Goal: Find specific page/section: Find specific page/section

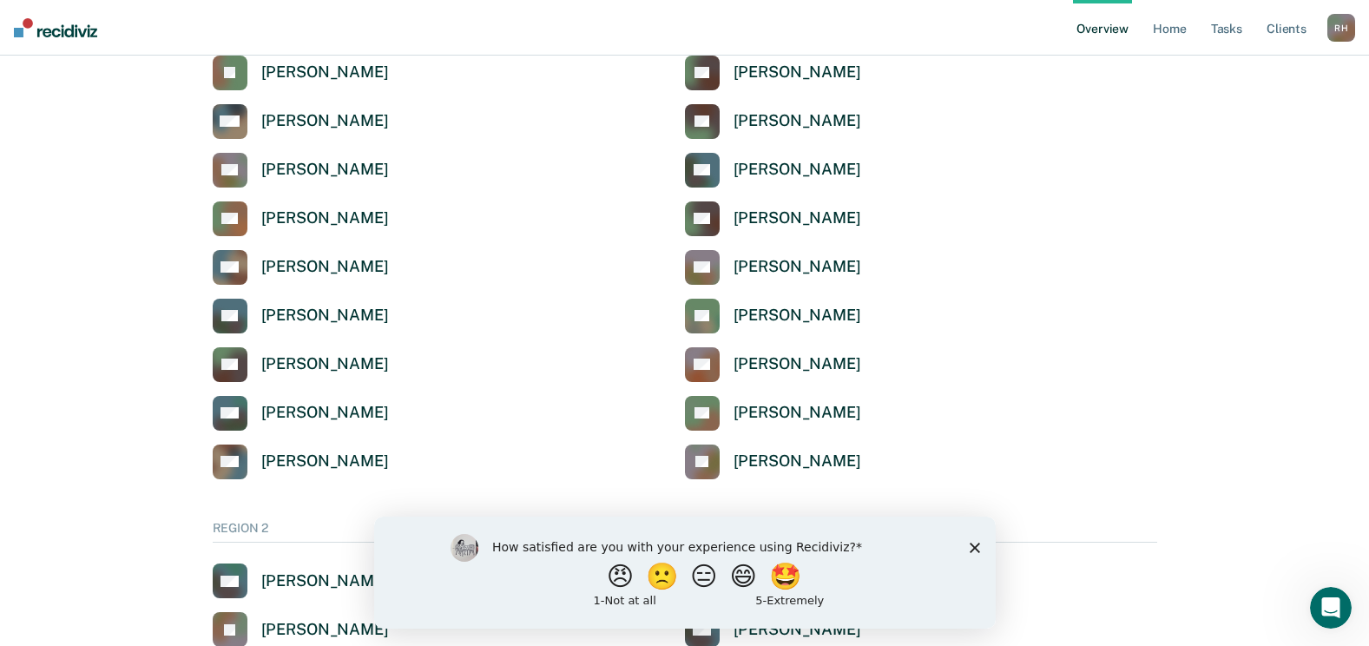
scroll to position [868, 0]
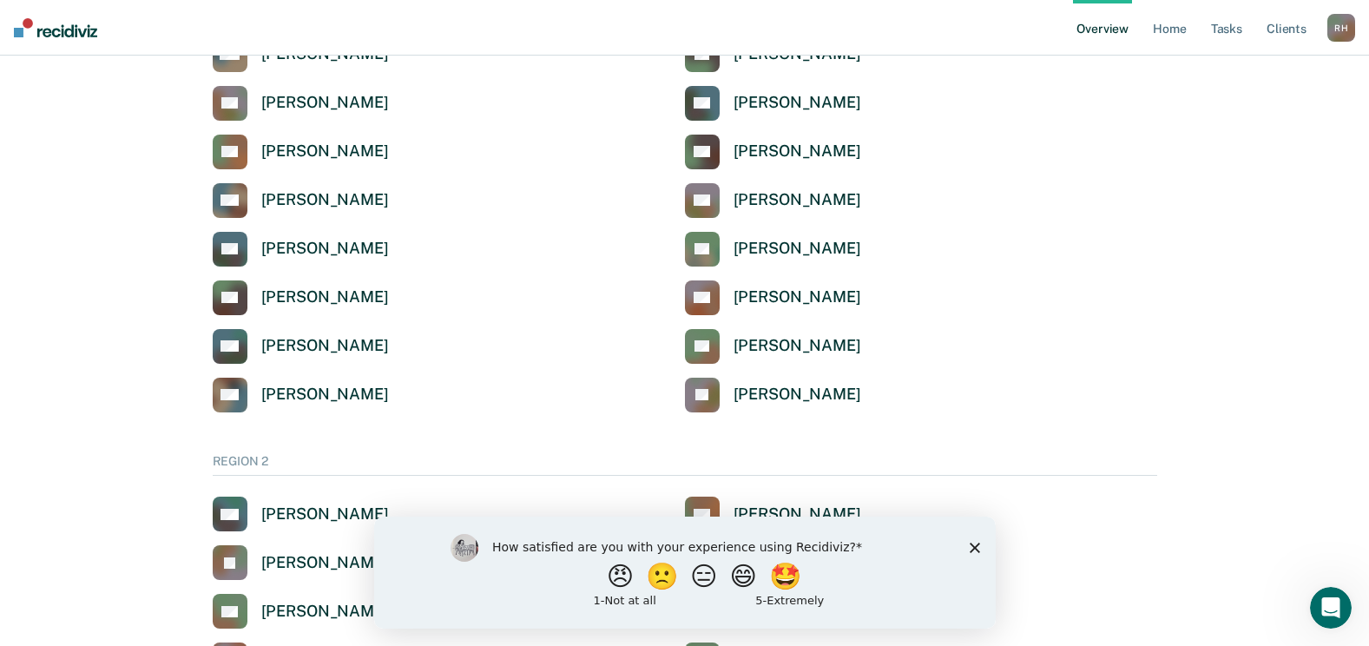
click at [968, 547] on icon "Close survey" at bounding box center [973, 547] width 10 height 10
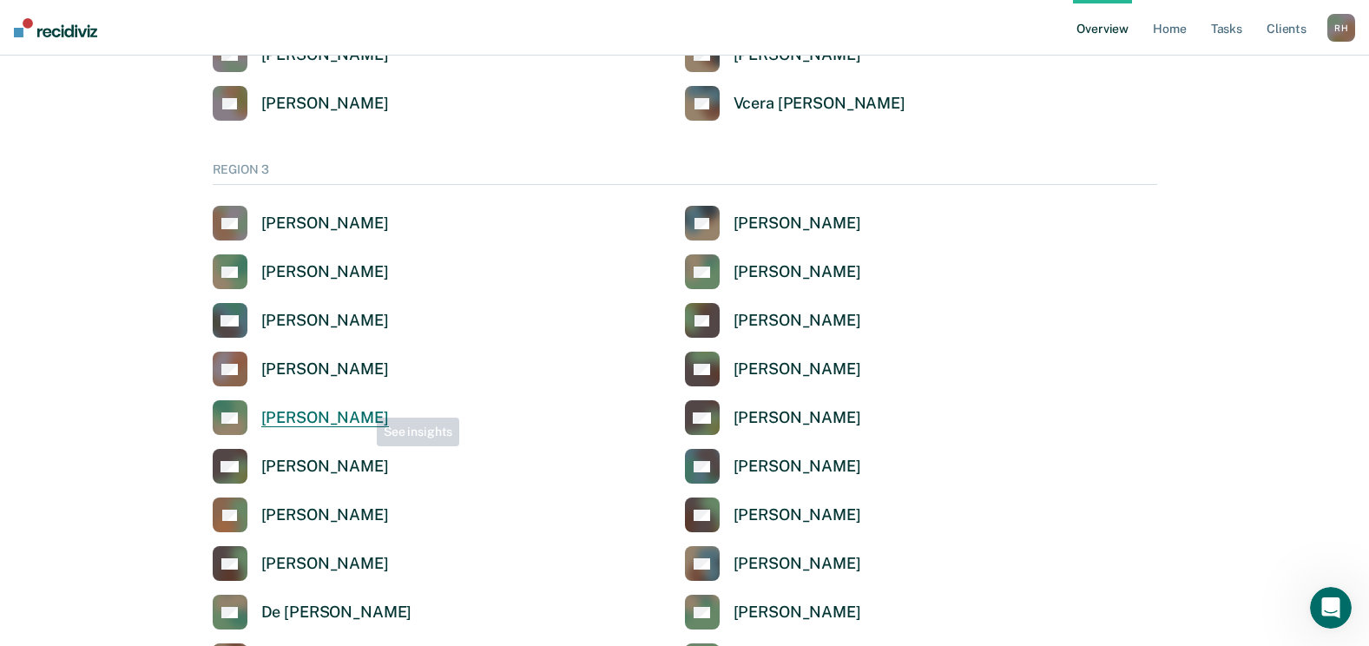
scroll to position [2864, 0]
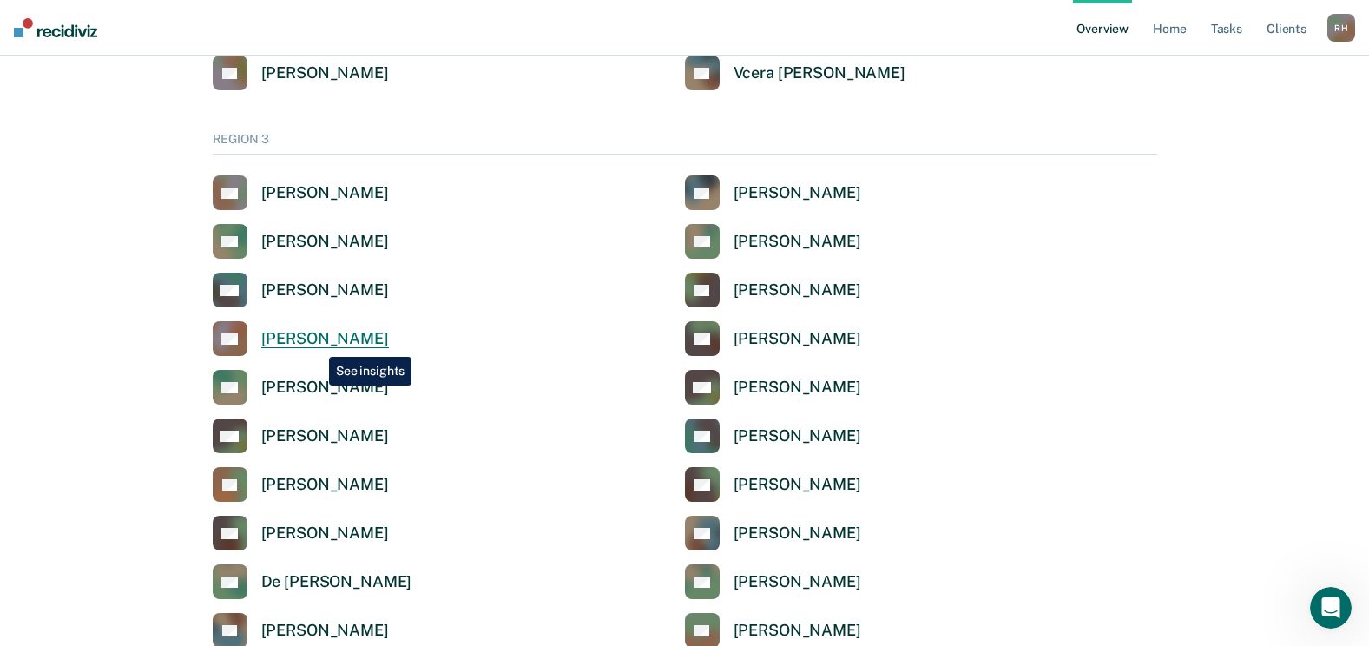
click at [316, 344] on div "[PERSON_NAME]" at bounding box center [325, 339] width 128 height 20
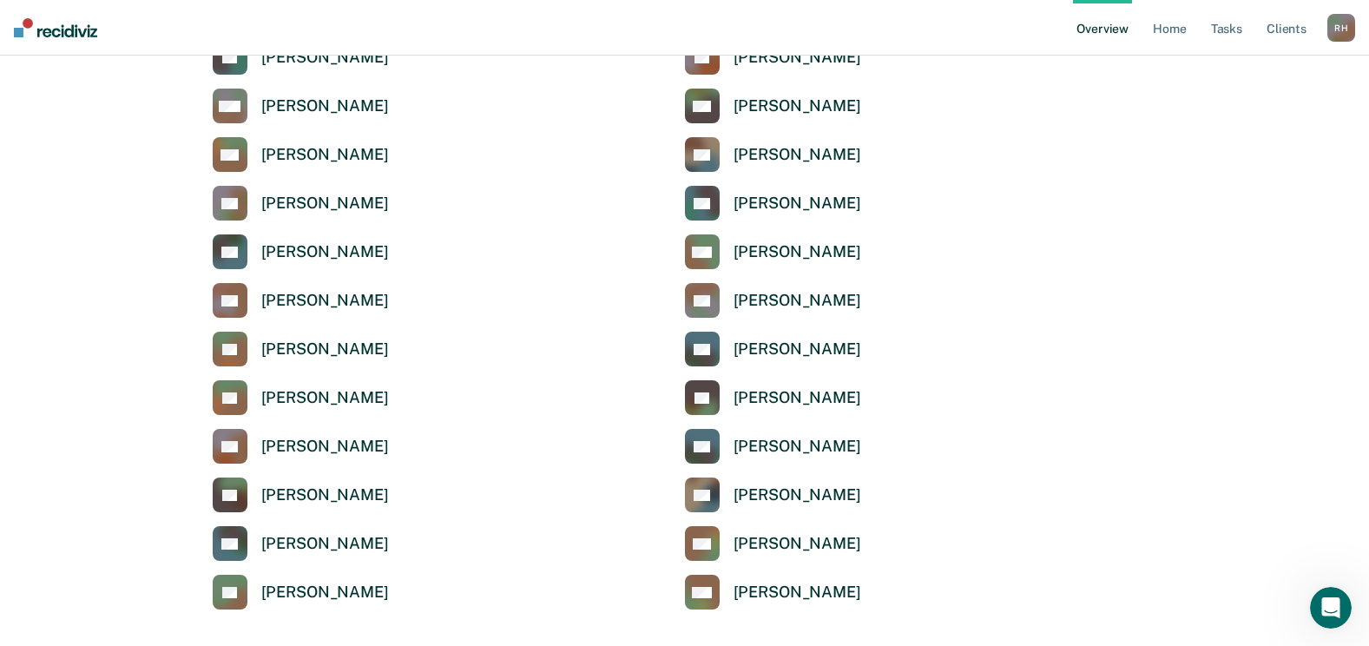
scroll to position [3905, 0]
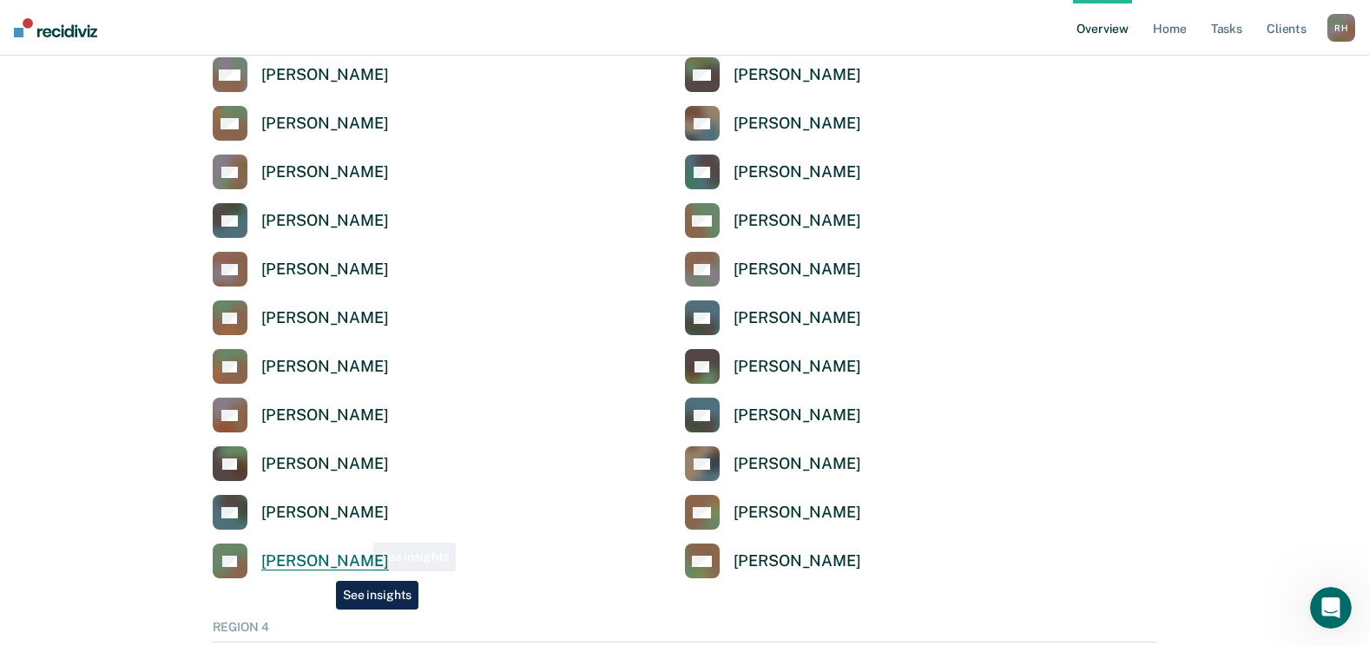
click at [323, 568] on div "[PERSON_NAME]" at bounding box center [325, 561] width 128 height 20
